Goal: Use online tool/utility: Utilize a website feature to perform a specific function

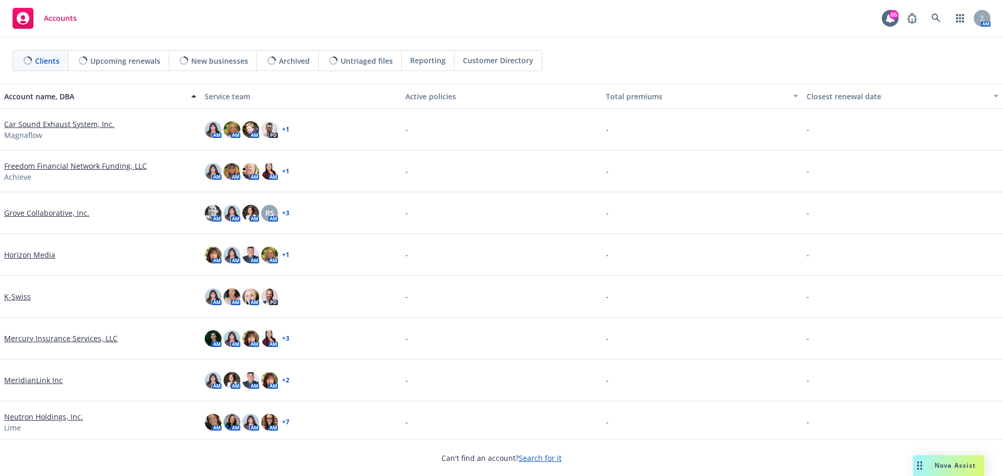
click at [931, 466] on div "Nova Assist" at bounding box center [955, 465] width 58 height 9
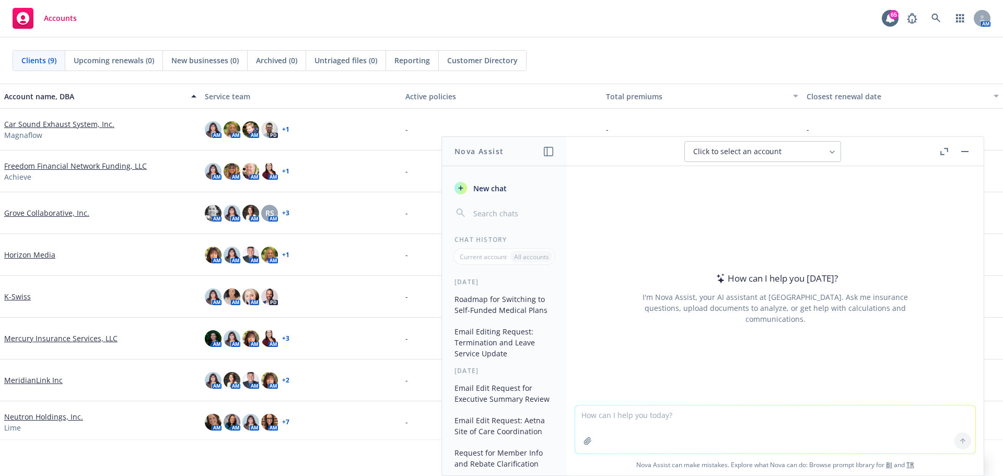
click at [609, 417] on textarea at bounding box center [775, 429] width 400 height 48
type textarea "p"
click at [959, 442] on icon at bounding box center [962, 440] width 7 height 7
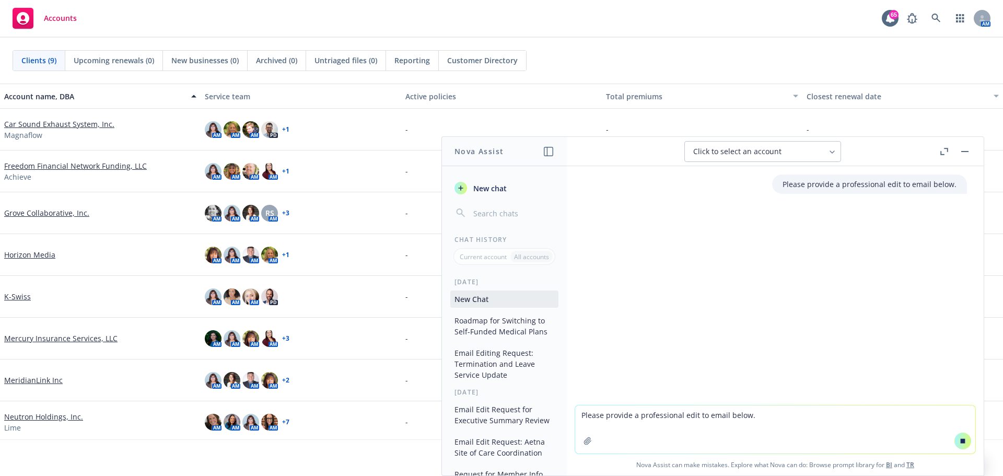
click at [597, 423] on textarea "Please provide a professional edit to email below." at bounding box center [775, 429] width 400 height 48
paste textarea "In follow-up to our discussion, as of [DATE] [PERSON_NAME]’s Site of Care (SOC)…"
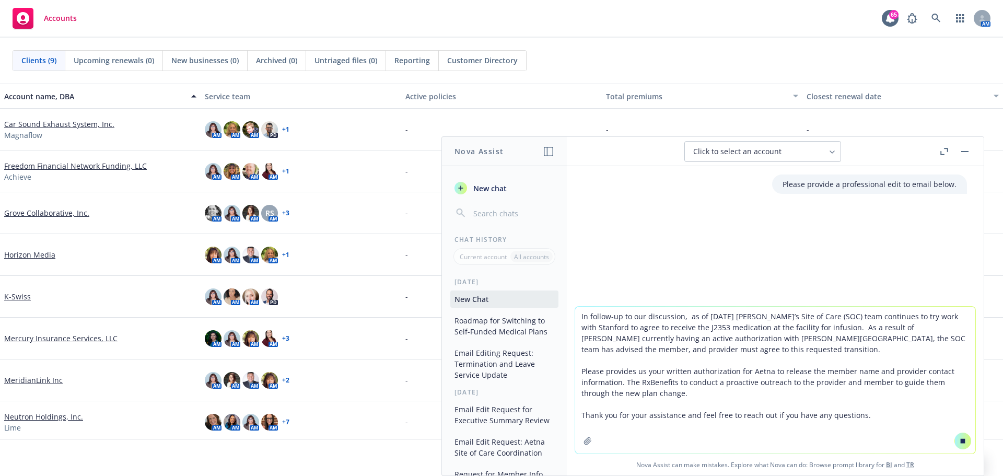
type textarea "In follow-up to our discussion, as of [DATE] [PERSON_NAME]’s Site of Care (SOC)…"
click at [961, 442] on icon at bounding box center [963, 440] width 5 height 5
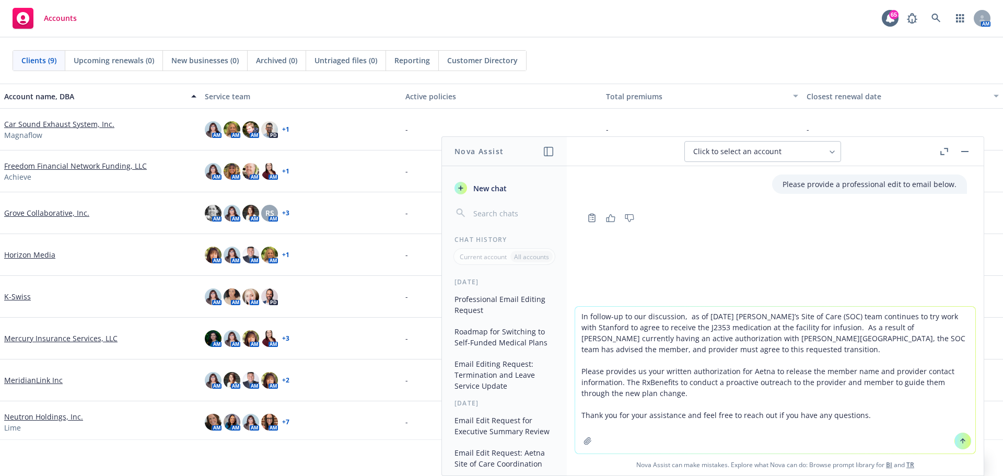
click at [963, 442] on icon at bounding box center [963, 441] width 0 height 4
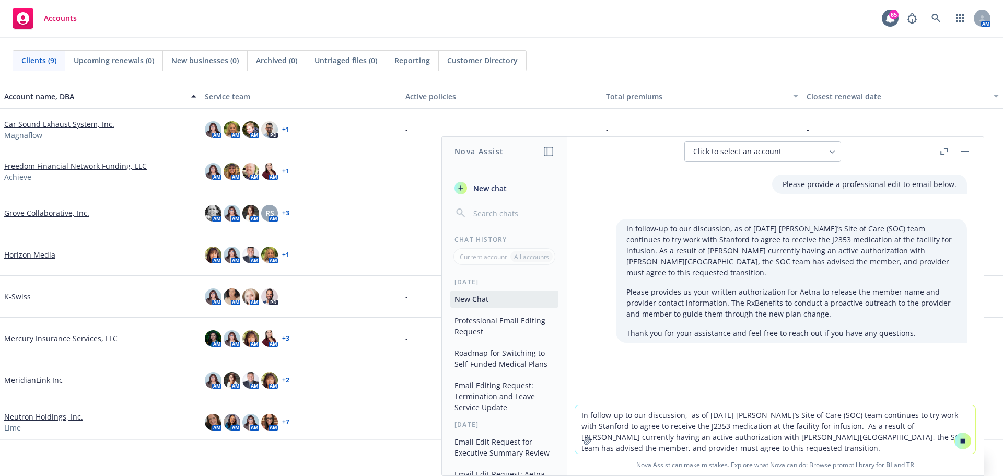
click at [858, 434] on textarea "In follow-up to our discussion, as of [DATE] [PERSON_NAME]’s Site of Care (SOC)…" at bounding box center [775, 429] width 400 height 48
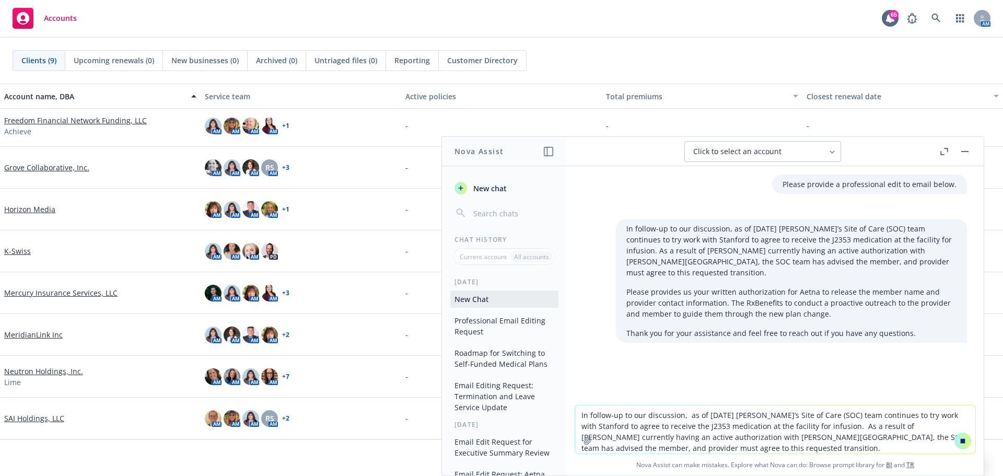
click at [961, 440] on icon at bounding box center [963, 440] width 5 height 5
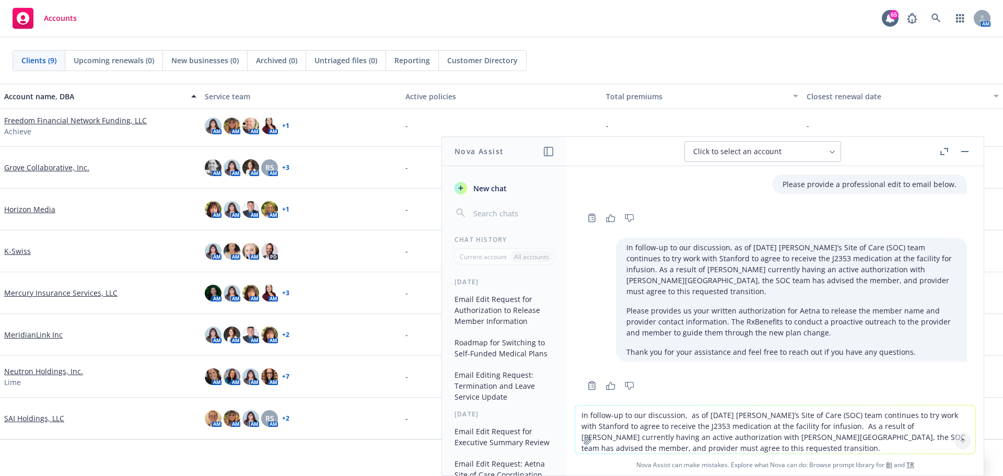
scroll to position [19, 0]
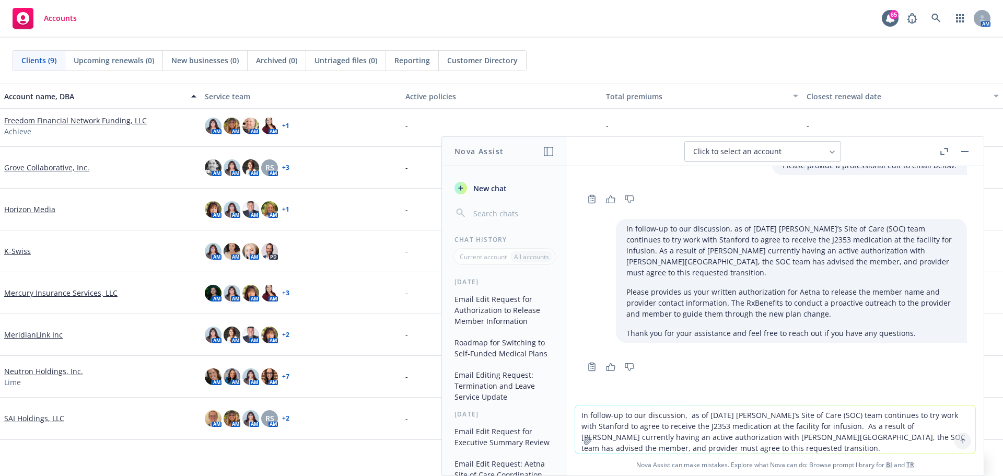
click at [670, 435] on textarea "In follow-up to our discussion, as of [DATE] [PERSON_NAME]’s Site of Care (SOC)…" at bounding box center [775, 429] width 400 height 48
click at [550, 150] on icon "button" at bounding box center [548, 151] width 9 height 9
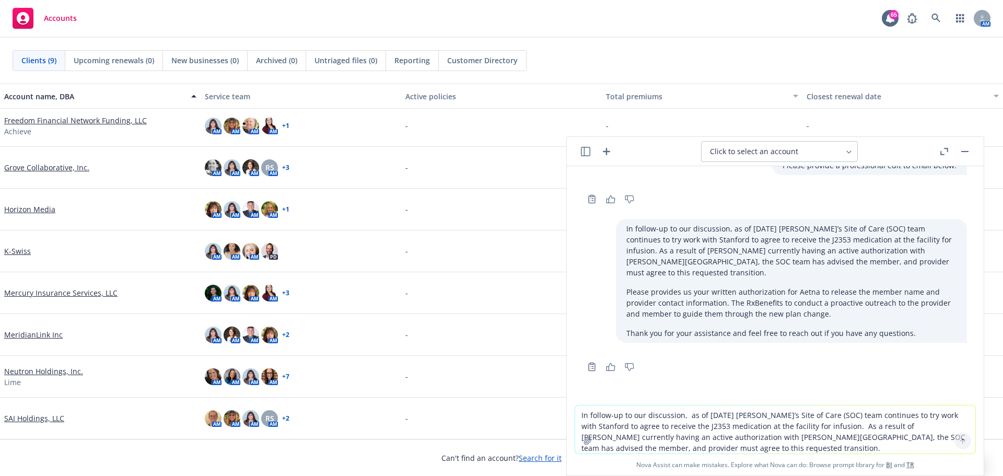
click at [591, 149] on button "button" at bounding box center [585, 151] width 13 height 13
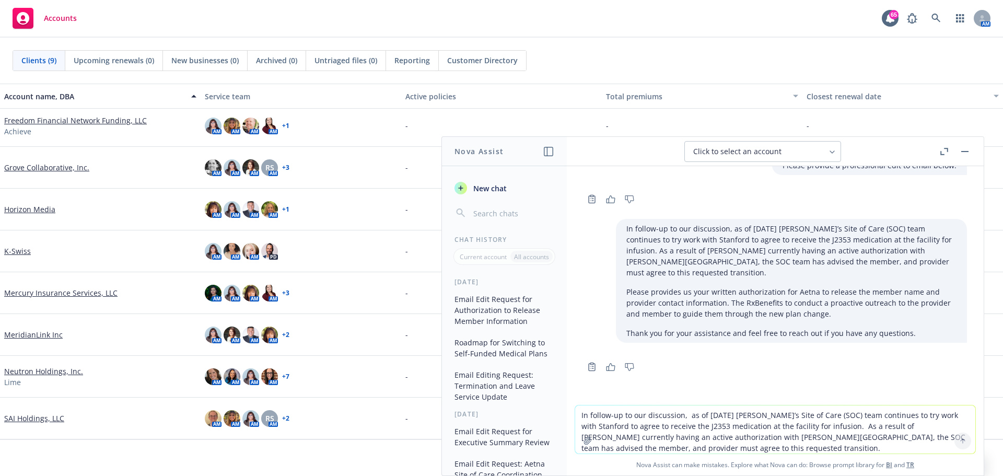
click at [551, 150] on icon "button" at bounding box center [548, 151] width 9 height 9
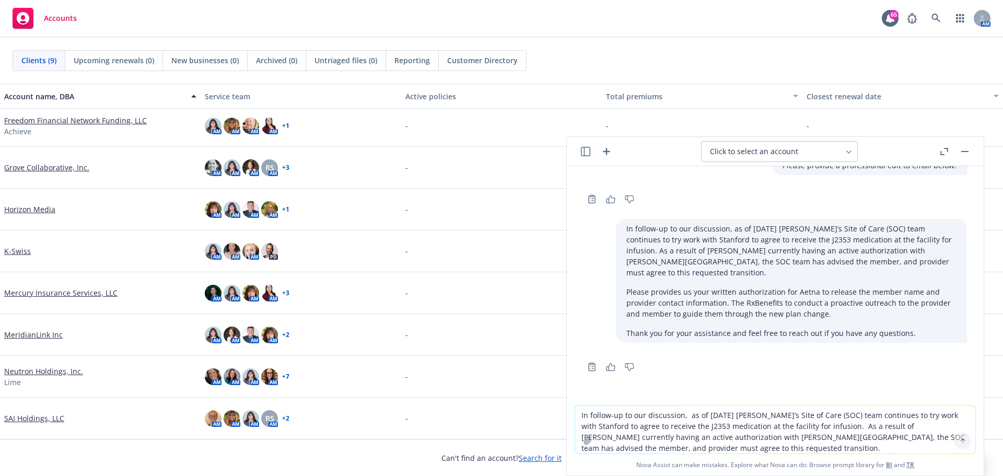
scroll to position [0, 0]
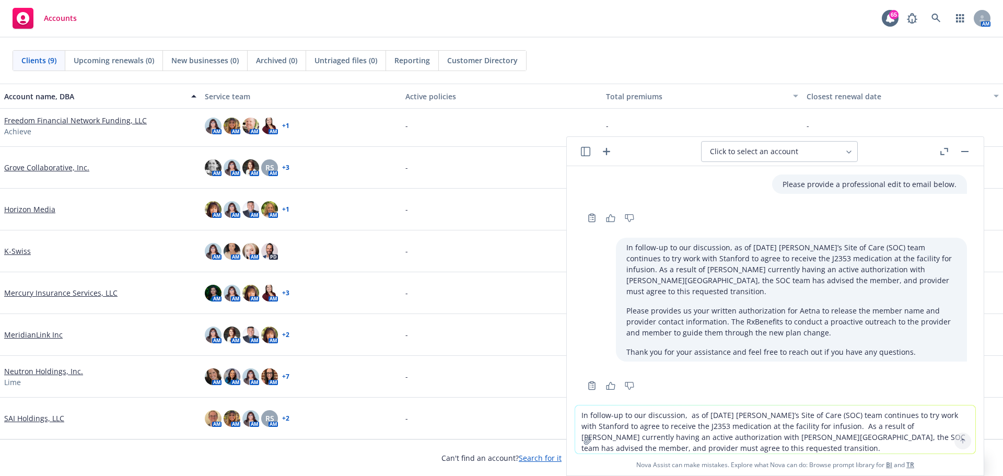
click at [822, 417] on textarea "In follow-up to our discussion, as of [DATE] [PERSON_NAME]’s Site of Care (SOC)…" at bounding box center [775, 429] width 400 height 48
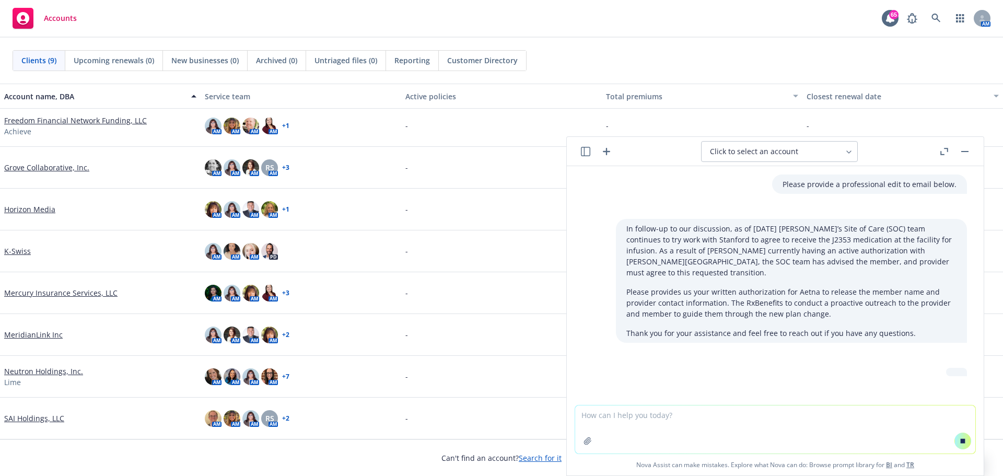
click at [653, 420] on textarea at bounding box center [775, 429] width 400 height 48
click at [954, 439] on button at bounding box center [962, 441] width 17 height 17
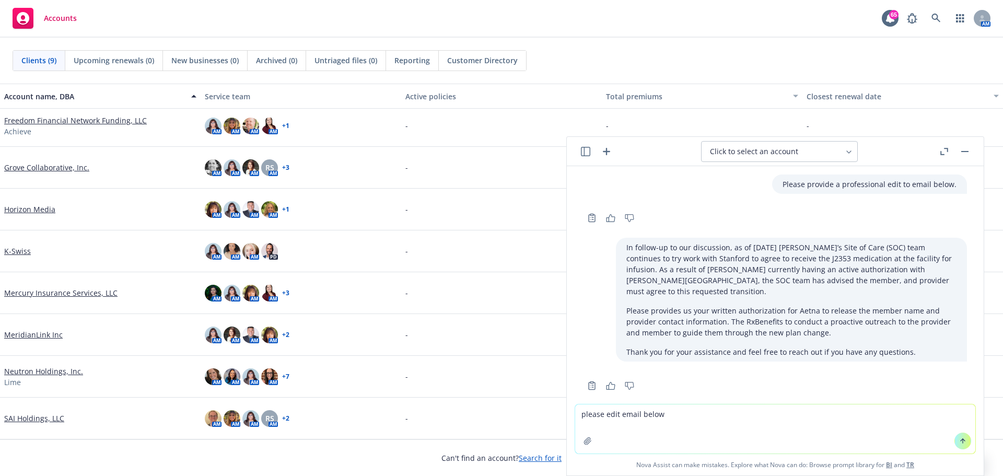
scroll to position [72, 0]
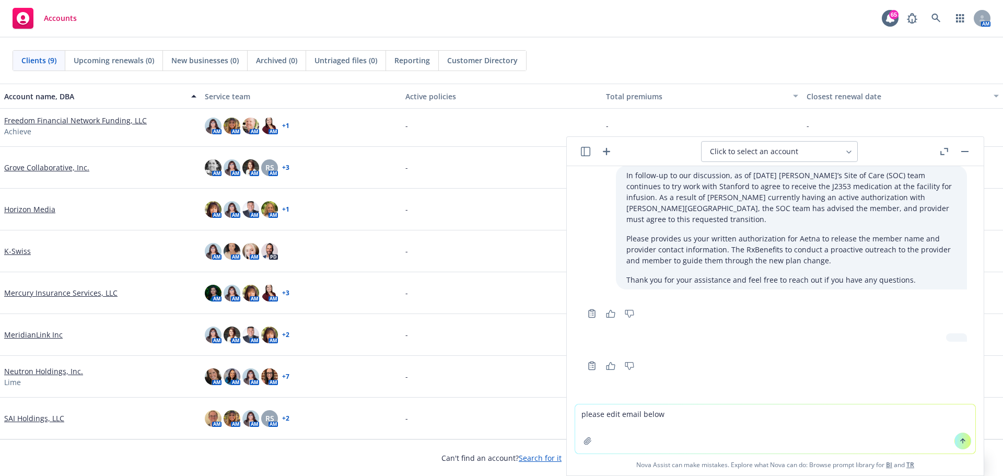
paste textarea "In follow-up to our discussion, as of [DATE] [PERSON_NAME]’s Site of Care (SOC)…"
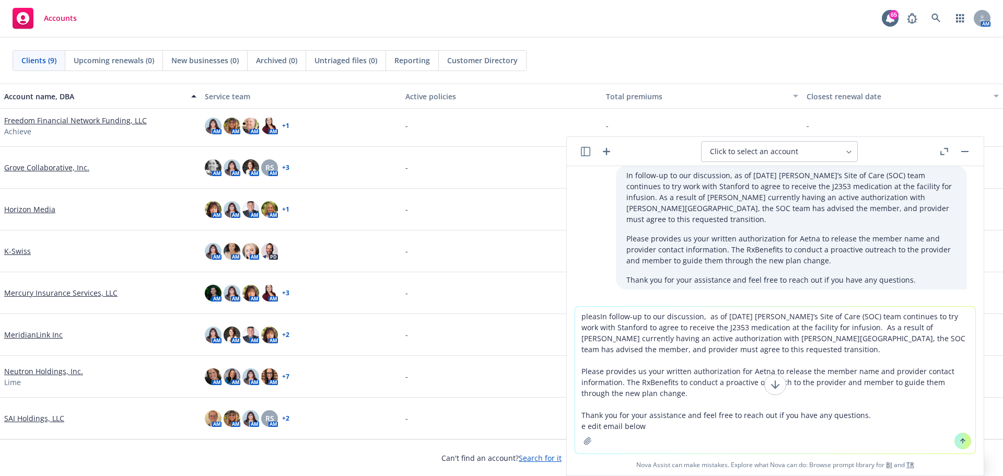
type textarea "pleasIn follow-up to our discussion, as of [DATE] [PERSON_NAME]’s Site of Care …"
click at [963, 439] on icon at bounding box center [963, 441] width 0 height 4
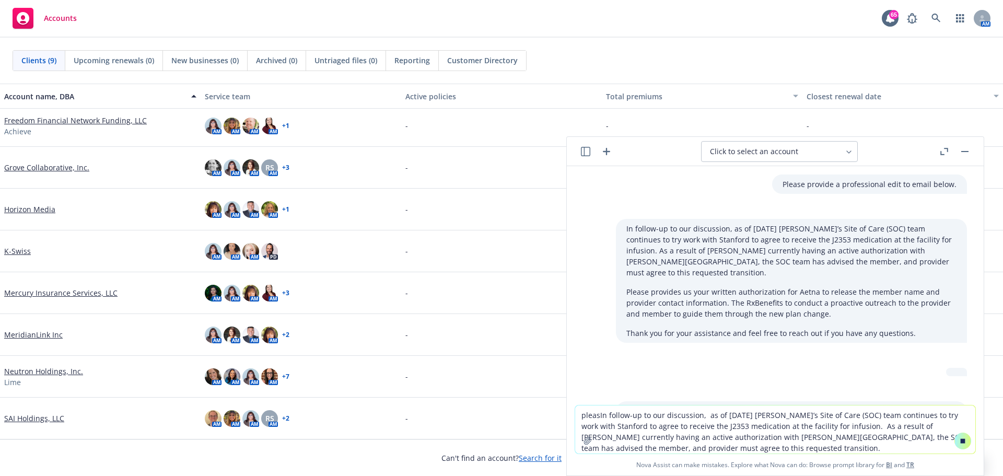
scroll to position [164, 0]
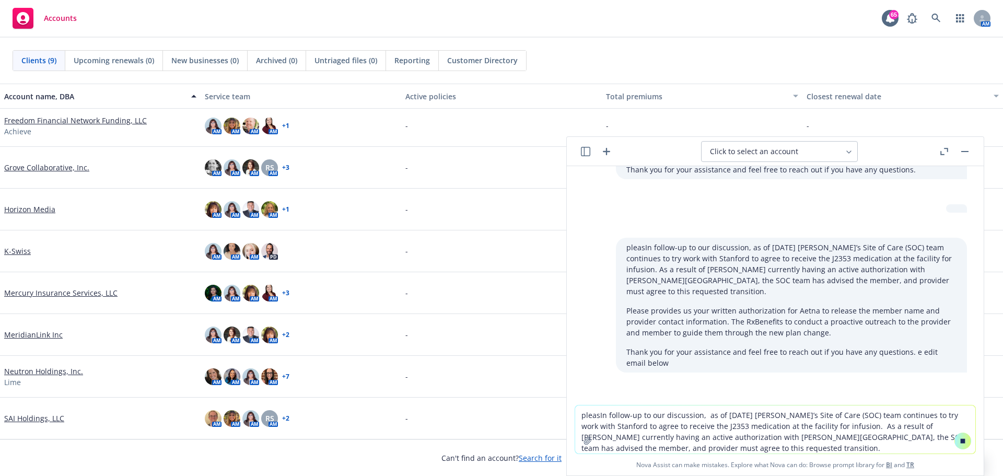
click at [802, 438] on textarea "pleasIn follow-up to our discussion, as of [DATE] [PERSON_NAME]’s Site of Care …" at bounding box center [775, 429] width 400 height 48
